Goal: Obtain resource: Download file/media

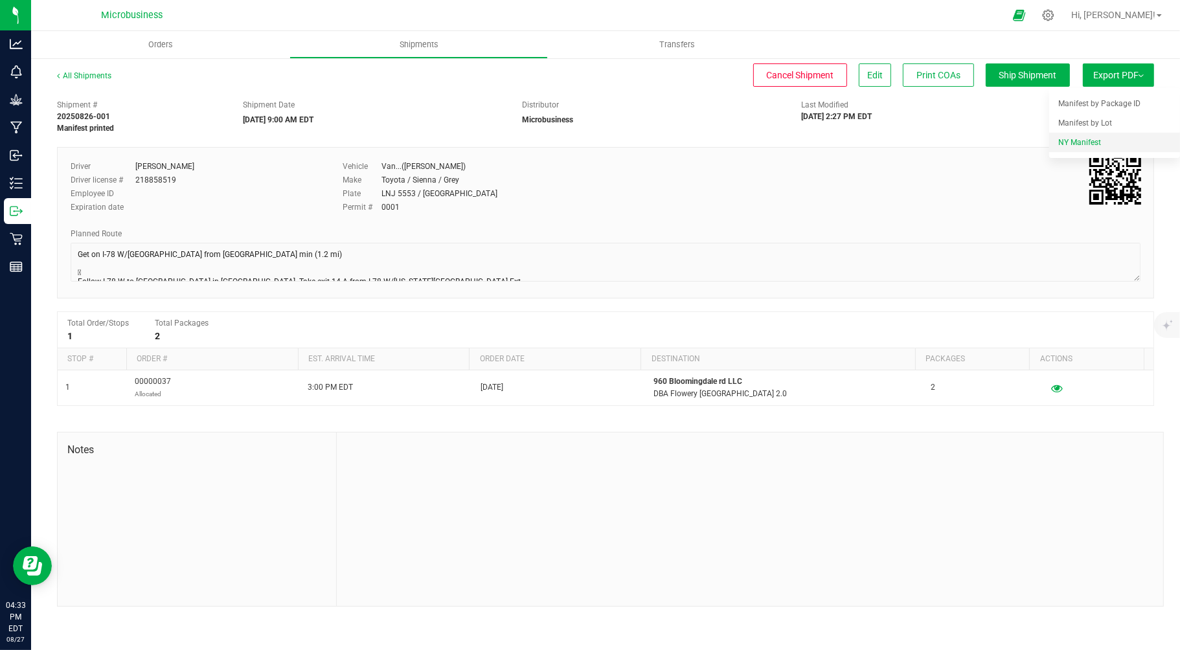
click at [1093, 142] on span "NY Manifest" at bounding box center [1079, 142] width 43 height 9
click at [61, 73] on link "All Shipments" at bounding box center [84, 75] width 54 height 9
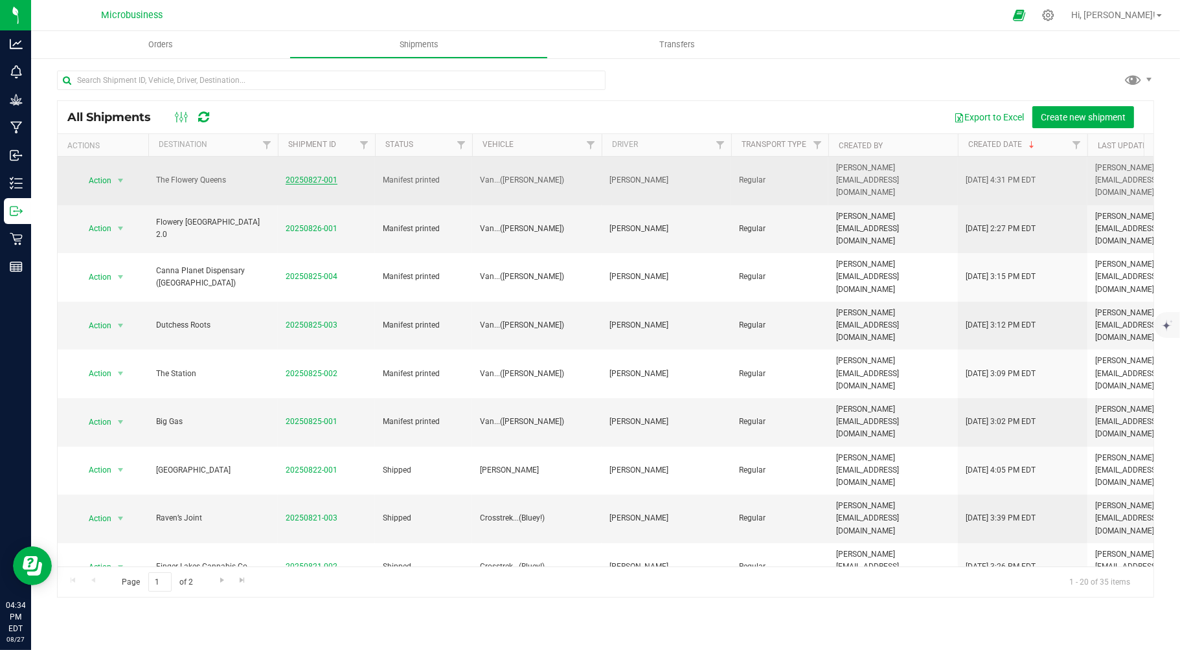
click at [301, 176] on link "20250827-001" at bounding box center [312, 180] width 52 height 9
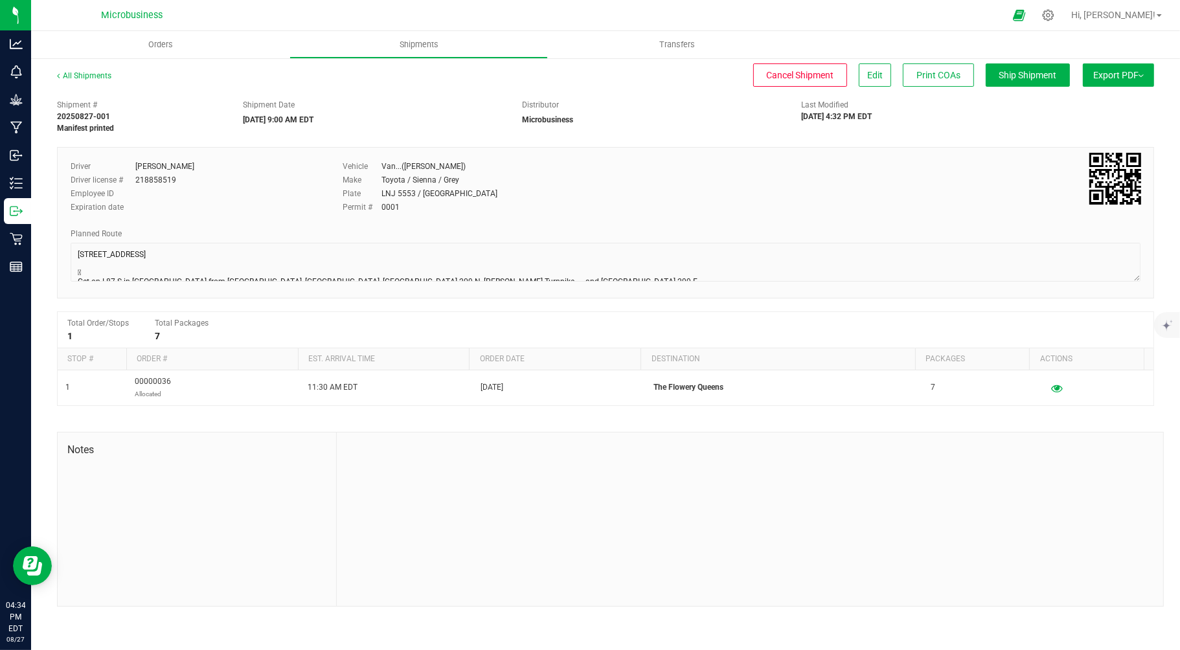
click at [1143, 69] on button "Export PDF" at bounding box center [1118, 74] width 71 height 23
click at [992, 134] on div "Shipment # 20250827-001 Manifest printed Shipment Date [DATE] 9:00 AM EDT Distr…" at bounding box center [605, 350] width 1097 height 514
click at [1062, 139] on span "NY Manifest" at bounding box center [1079, 142] width 43 height 9
